Goal: Transaction & Acquisition: Purchase product/service

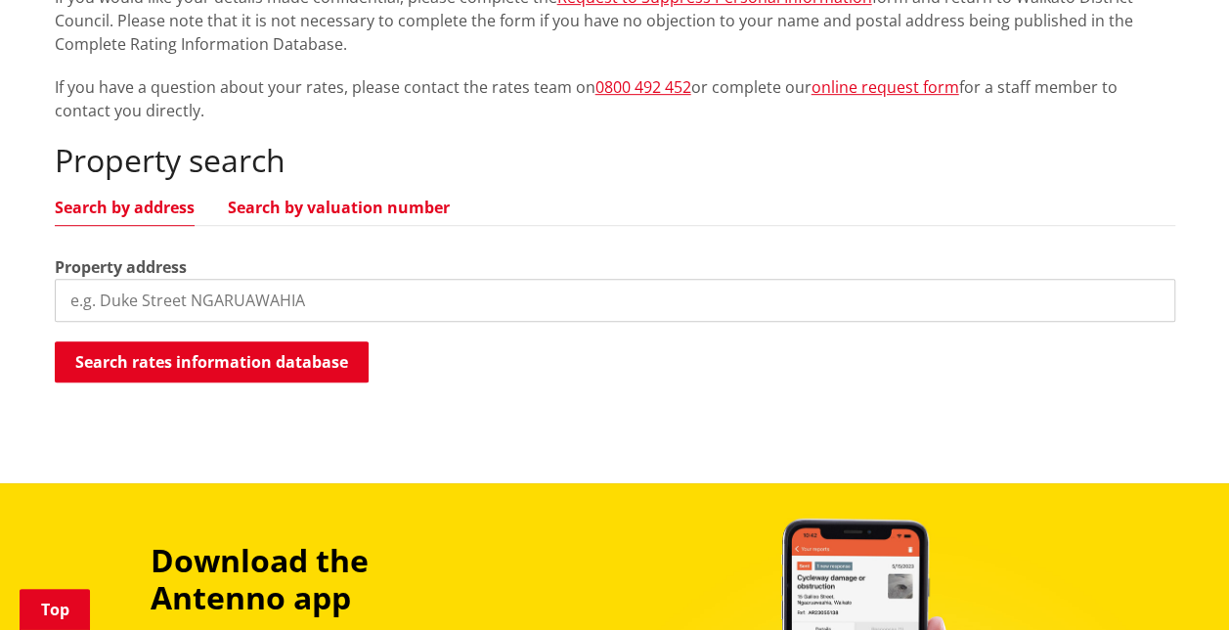
scroll to position [391, 0]
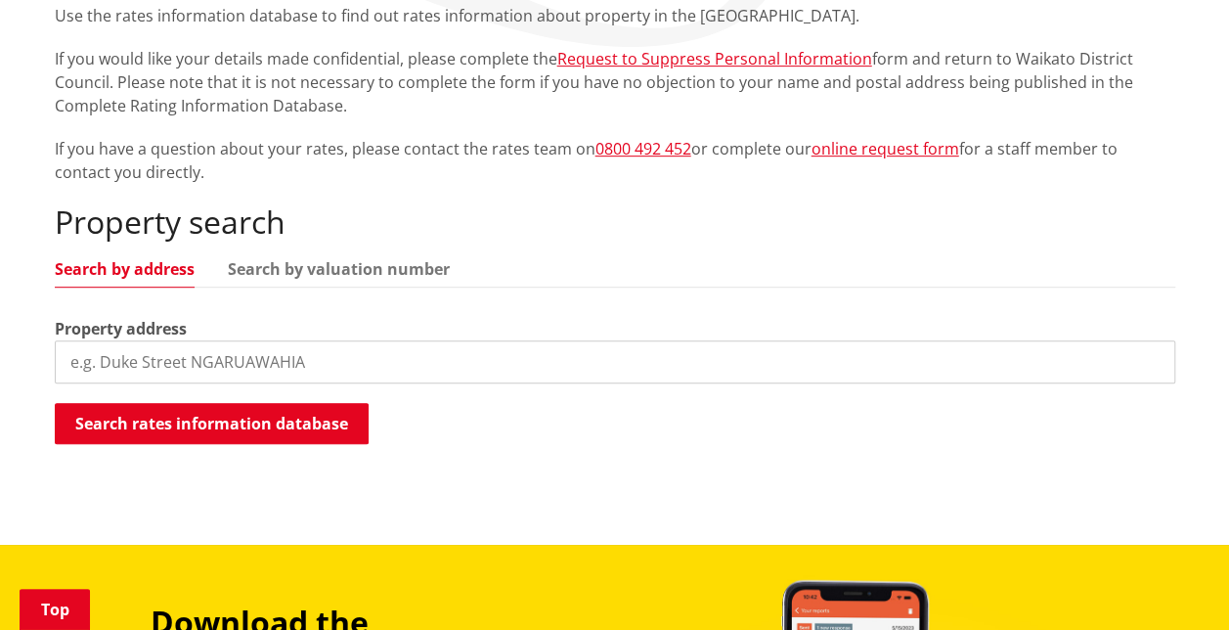
click at [169, 340] on input "search" at bounding box center [615, 361] width 1120 height 43
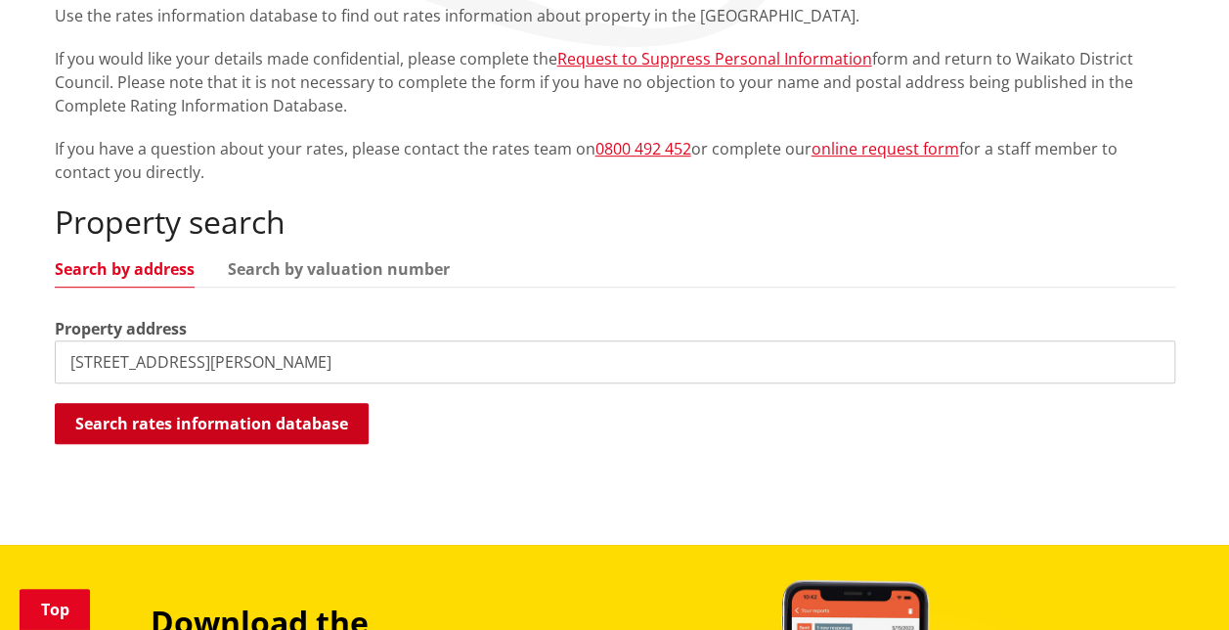
click at [244, 409] on button "Search rates information database" at bounding box center [212, 423] width 314 height 41
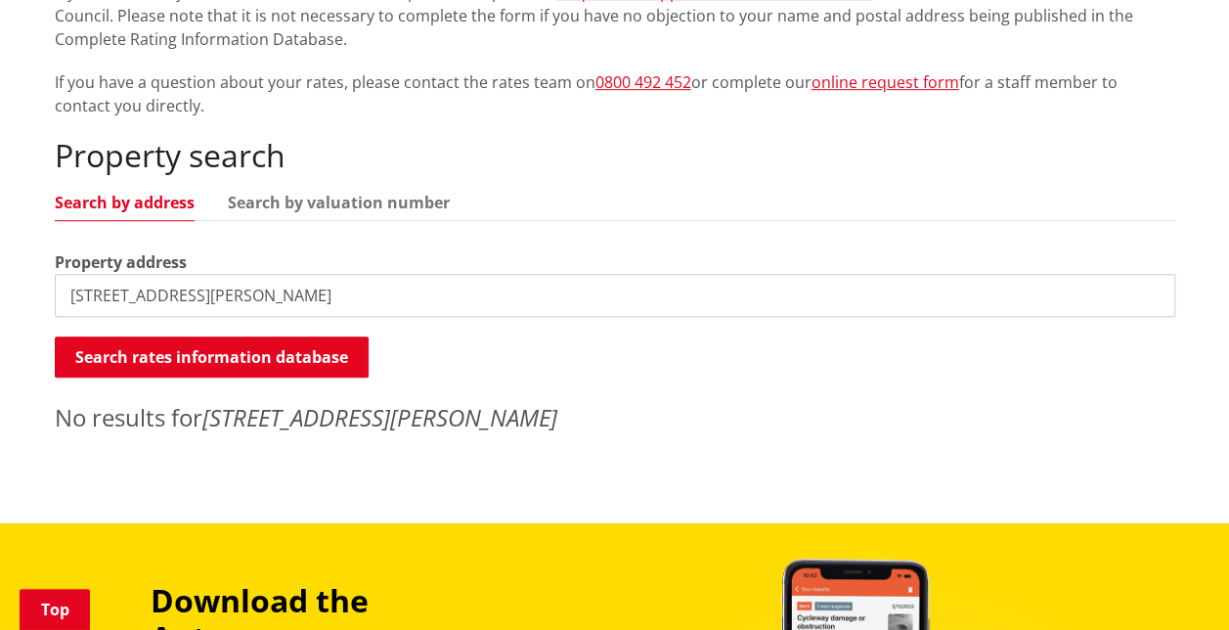
scroll to position [489, 0]
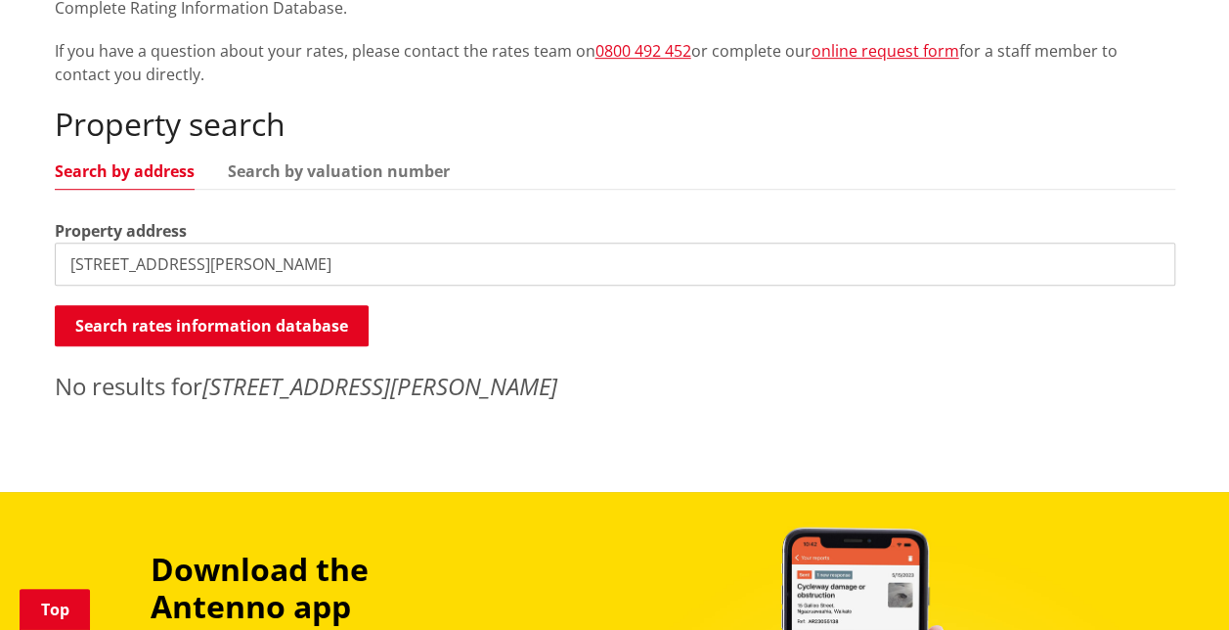
drag, startPoint x: 450, startPoint y: 266, endPoint x: 211, endPoint y: 264, distance: 238.5
click at [211, 264] on input "[STREET_ADDRESS][PERSON_NAME]" at bounding box center [615, 263] width 1120 height 43
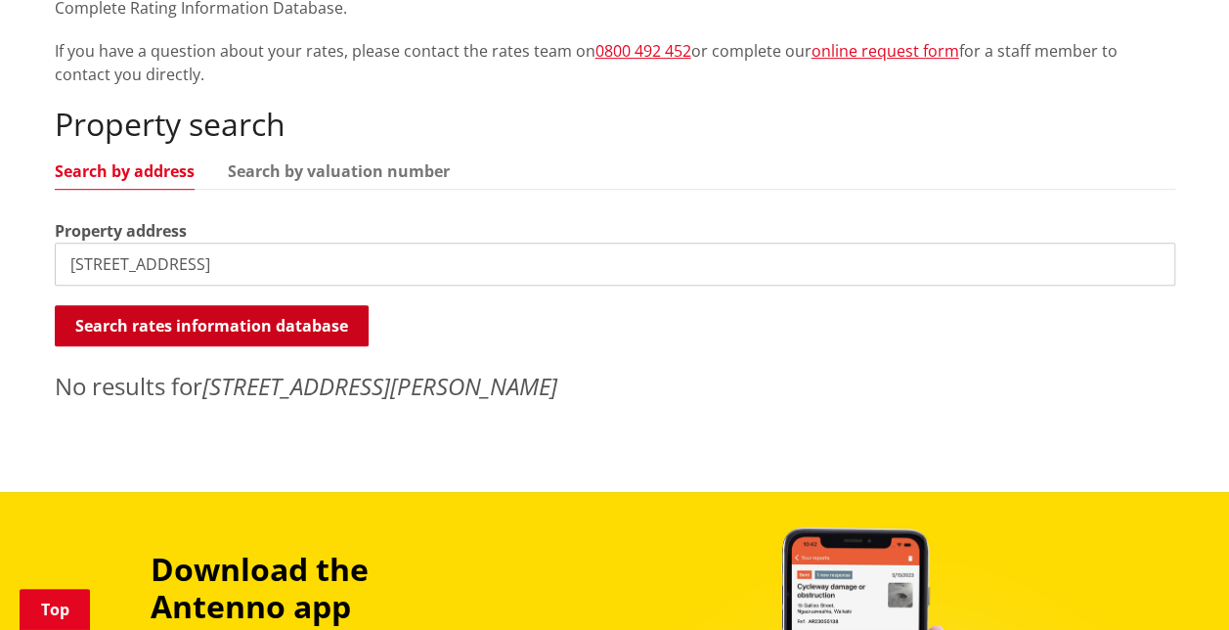
type input "[STREET_ADDRESS]"
click at [109, 330] on button "Search rates information database" at bounding box center [212, 325] width 314 height 41
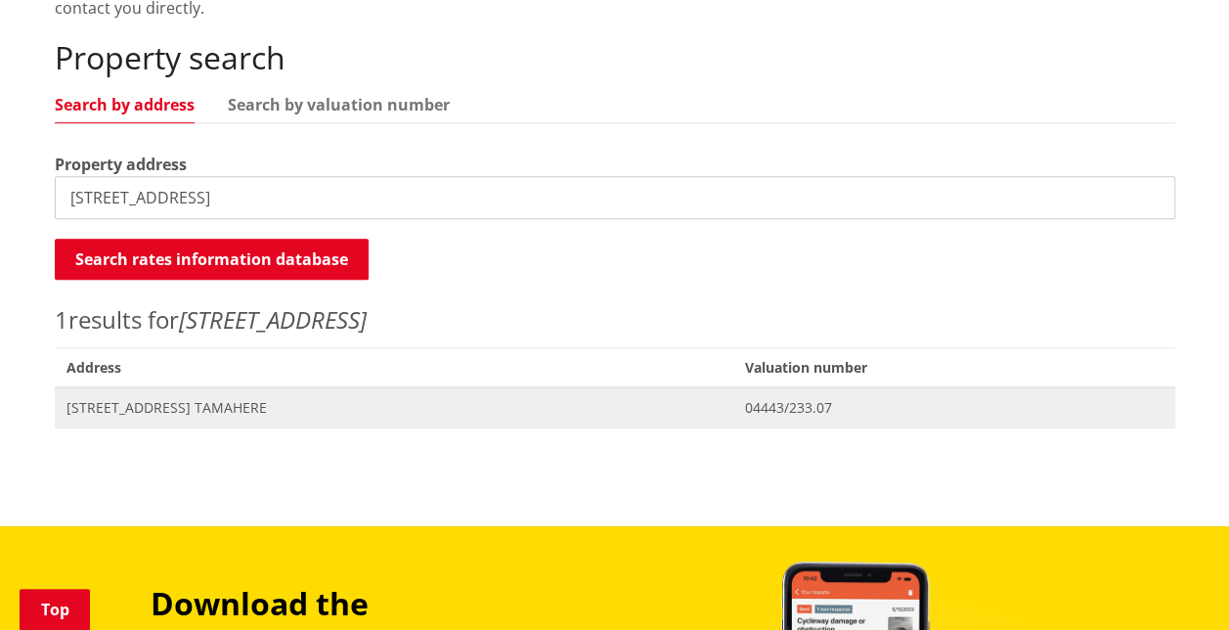
scroll to position [587, 0]
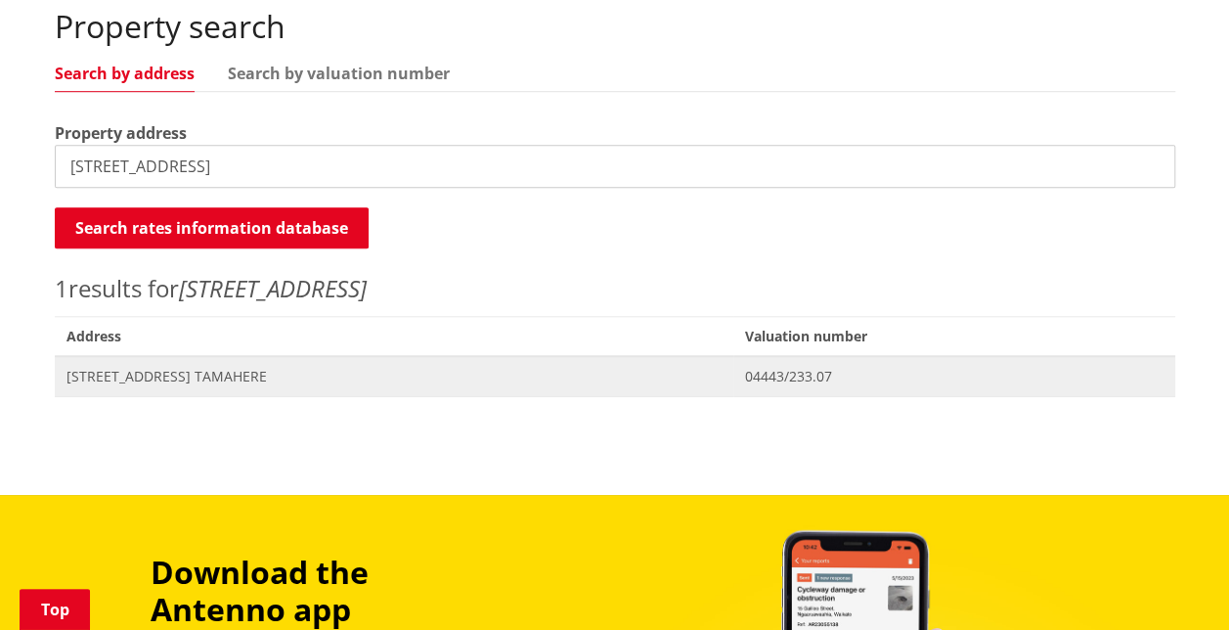
drag, startPoint x: 765, startPoint y: 372, endPoint x: 743, endPoint y: 388, distance: 27.4
click at [765, 372] on span "04443/233.07" at bounding box center [954, 377] width 418 height 20
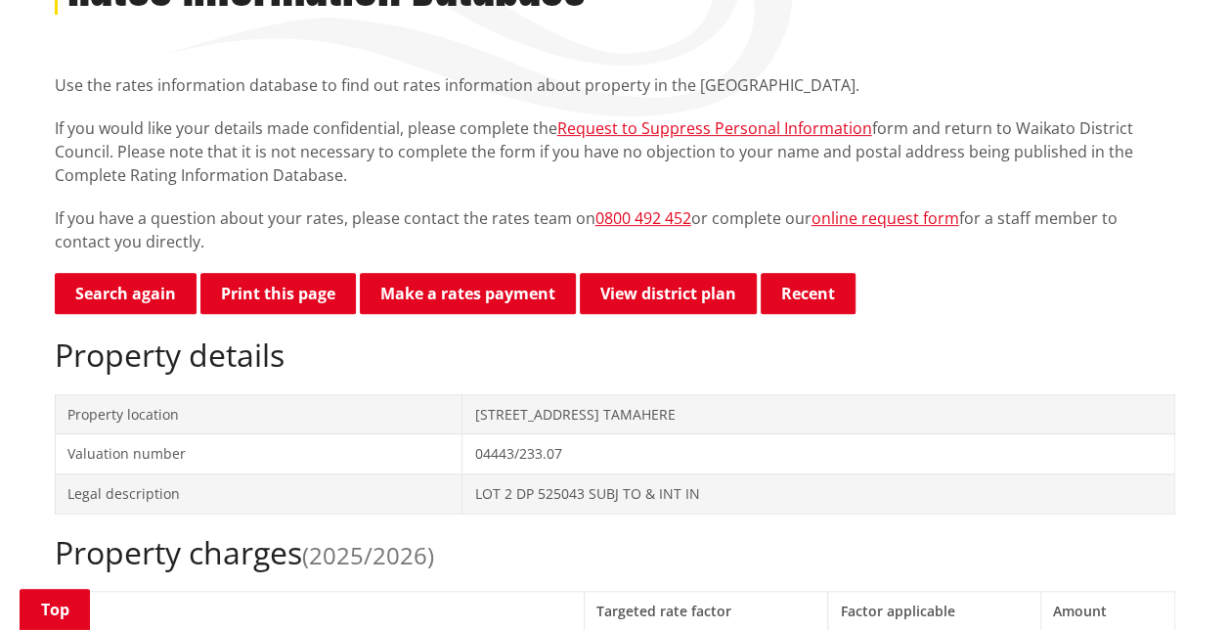
scroll to position [287, 0]
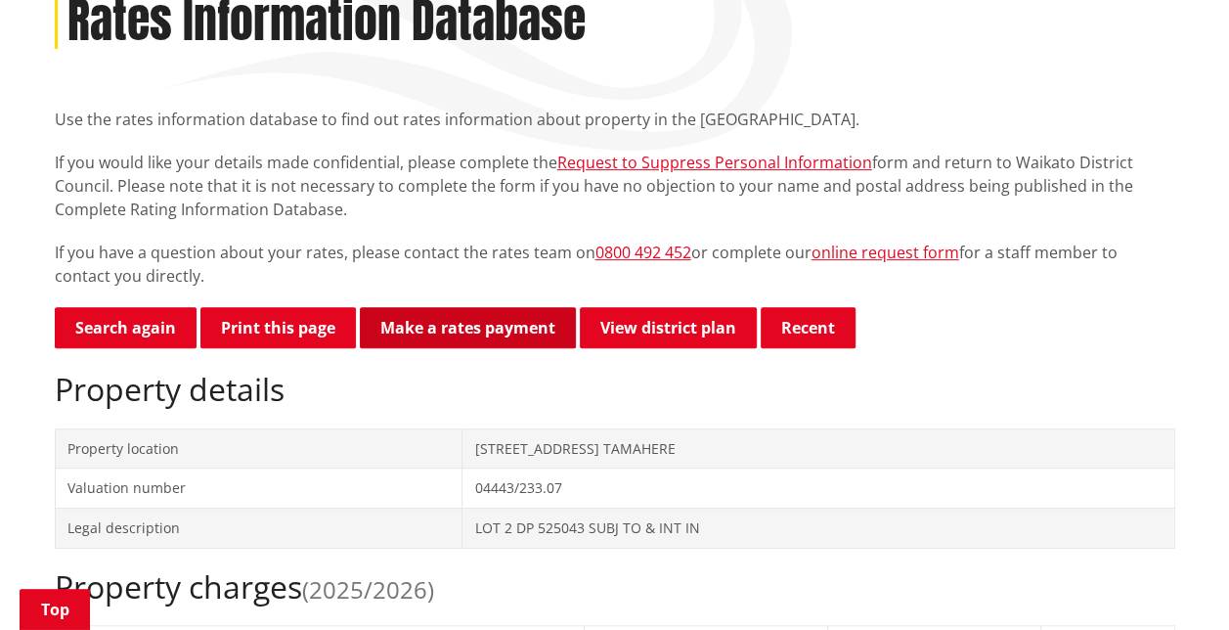
click at [421, 336] on link "Make a rates payment" at bounding box center [468, 327] width 216 height 41
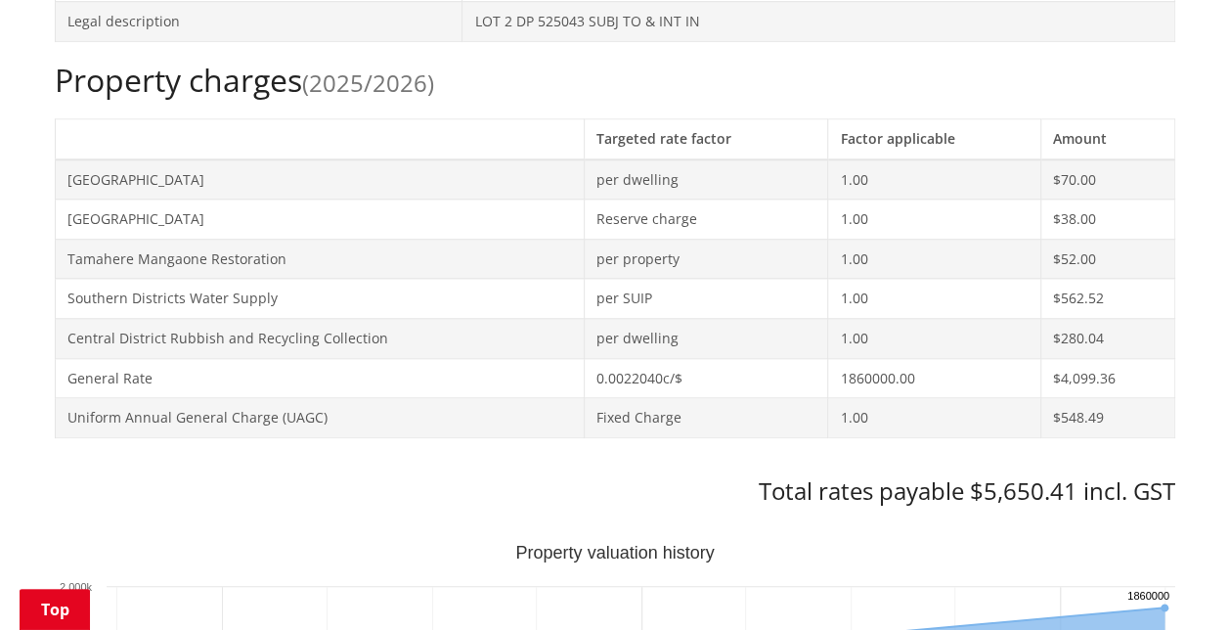
scroll to position [874, 0]
